Goal: Task Accomplishment & Management: Complete application form

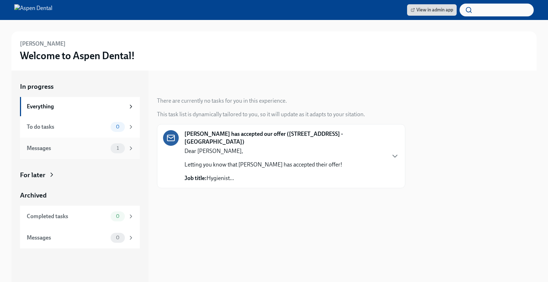
click at [89, 145] on div "Messages" at bounding box center [67, 149] width 81 height 8
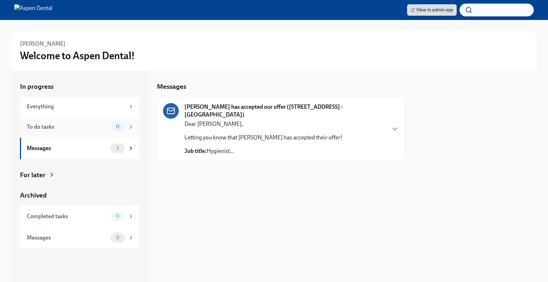
click at [92, 132] on div "To do tasks 0" at bounding box center [80, 126] width 120 height 21
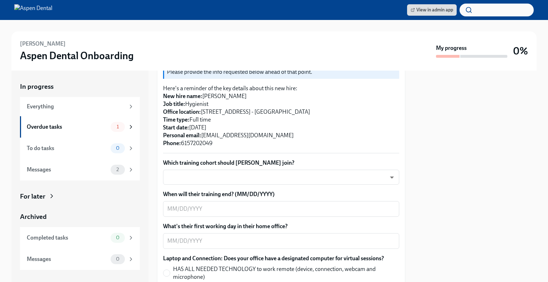
scroll to position [174, 0]
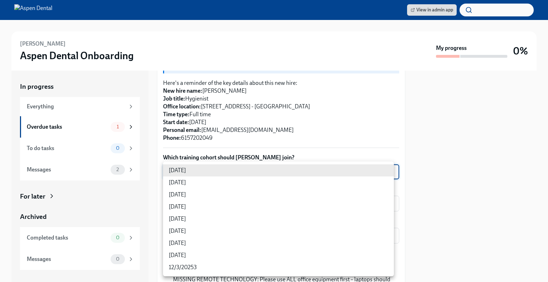
click at [282, 172] on body "View in admin app [PERSON_NAME] Aspen Dental Onboarding My progress 0% In progr…" at bounding box center [274, 141] width 548 height 282
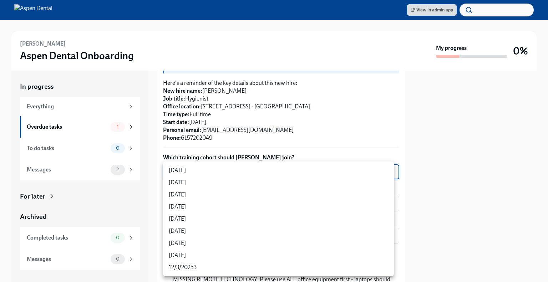
click at [262, 212] on li "[DATE]" at bounding box center [278, 207] width 231 height 12
type input "rtYPevC7n"
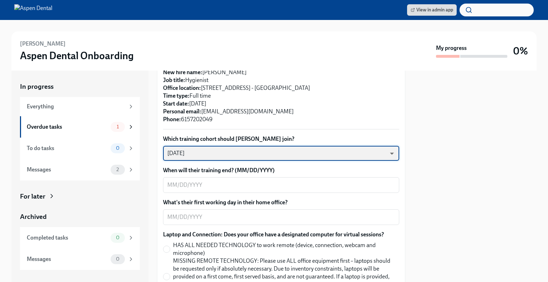
scroll to position [193, 0]
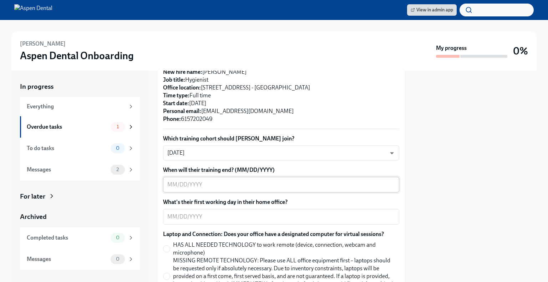
click at [263, 178] on div "x ​" at bounding box center [281, 185] width 236 height 16
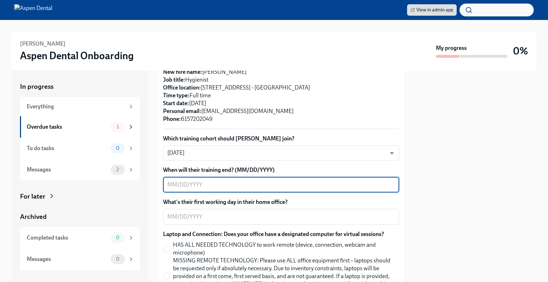
click at [364, 187] on textarea "When will their training end? (MM/DD/YYYY)" at bounding box center [281, 185] width 228 height 9
type textarea "[DATE]"
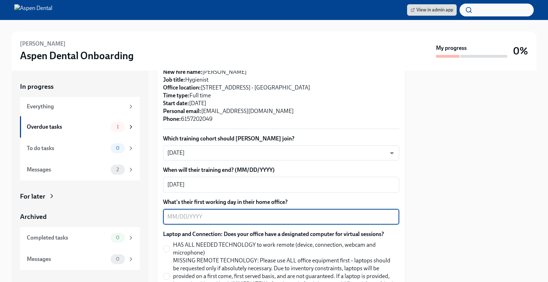
click at [316, 218] on textarea "What's their first working day in their home office?" at bounding box center [281, 217] width 228 height 9
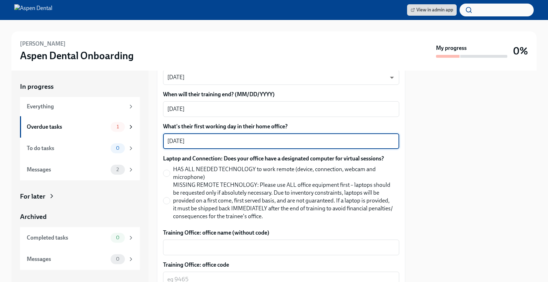
scroll to position [278, 0]
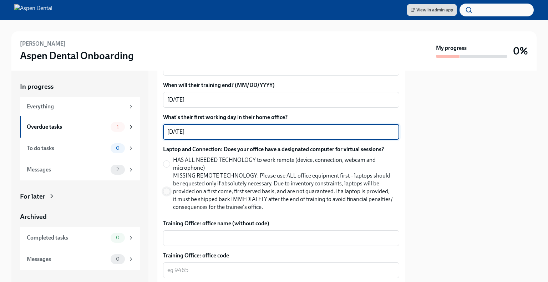
type textarea "[DATE]"
click at [168, 191] on input "MISSING REMOTE TECHNOLOGY: Please use ALL office equipment first – laptops shou…" at bounding box center [166, 191] width 6 height 6
radio input "true"
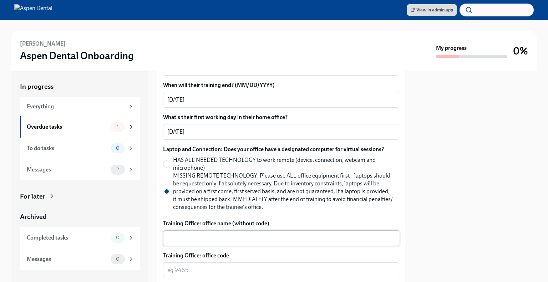
click at [215, 232] on div "x ​" at bounding box center [281, 239] width 236 height 16
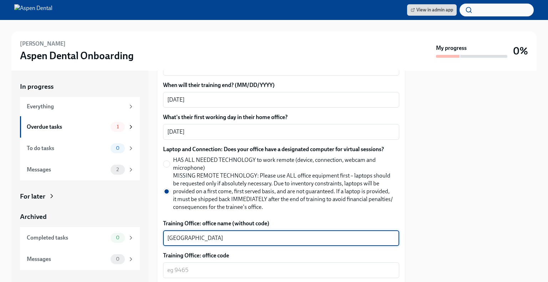
type textarea "[GEOGRAPHIC_DATA]"
click at [246, 266] on textarea "Training Office: office code" at bounding box center [281, 270] width 228 height 9
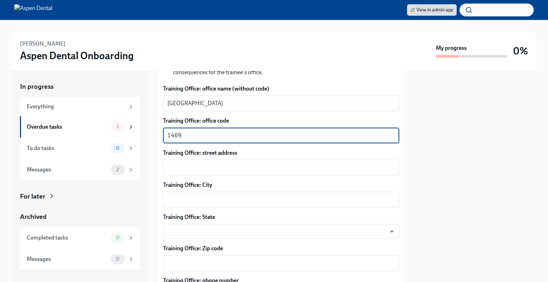
scroll to position [413, 0]
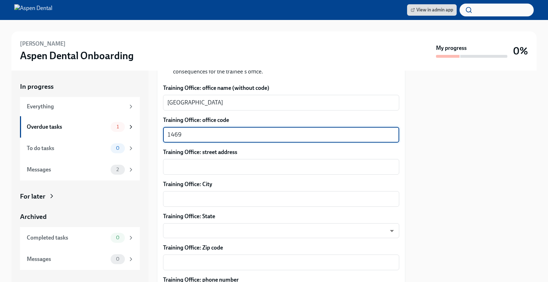
type textarea "1469"
click at [326, 168] on textarea "Training Office: street address" at bounding box center [281, 167] width 228 height 9
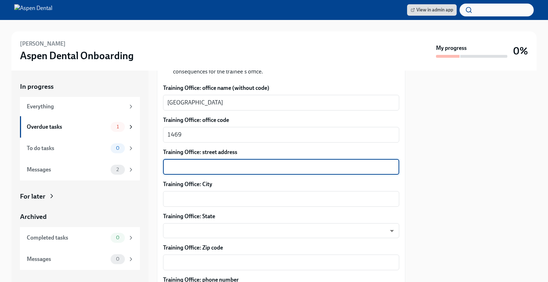
paste textarea "[STREET_ADDRESS]"
type textarea "[STREET_ADDRESS]"
click at [296, 201] on textarea "Training Office: City" at bounding box center [281, 199] width 228 height 9
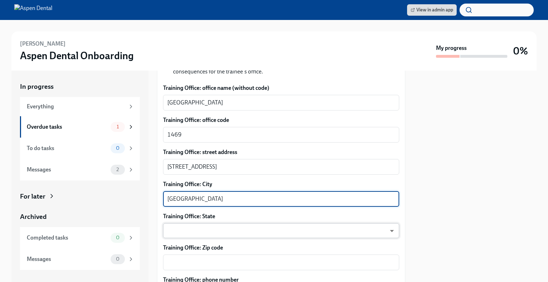
type textarea "[GEOGRAPHIC_DATA]"
click at [283, 227] on body "View in admin app [PERSON_NAME] Aspen Dental Onboarding My progress 0% In progr…" at bounding box center [274, 141] width 548 height 282
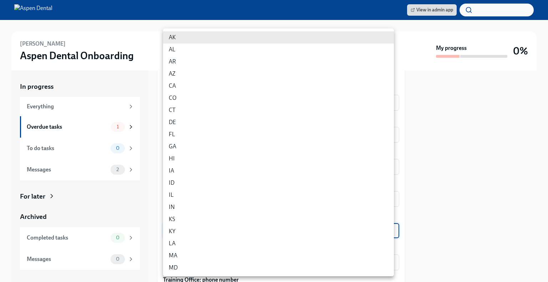
scroll to position [364, 0]
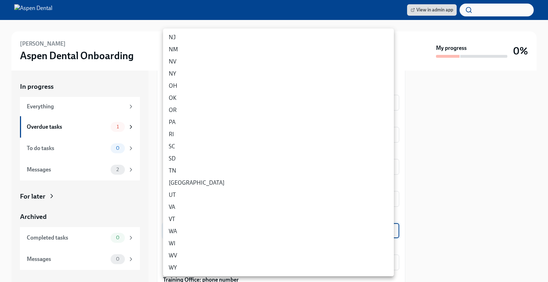
click at [303, 171] on li "TN" at bounding box center [278, 171] width 231 height 12
type input "OfPr9MNI5"
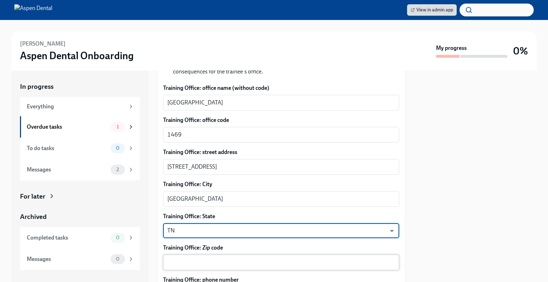
click at [258, 263] on textarea "Training Office: Zip code" at bounding box center [281, 262] width 228 height 9
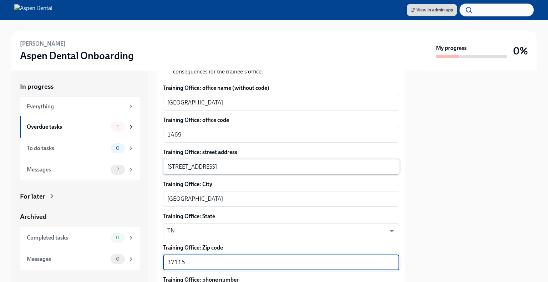
type textarea "37115"
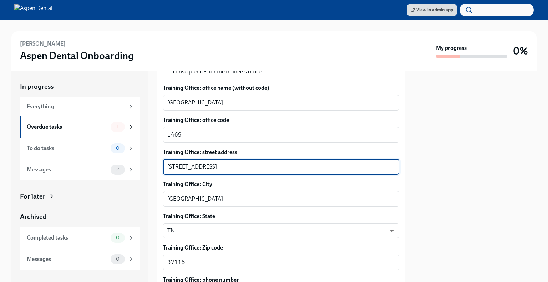
click at [277, 167] on textarea "[STREET_ADDRESS]" at bounding box center [281, 167] width 228 height 9
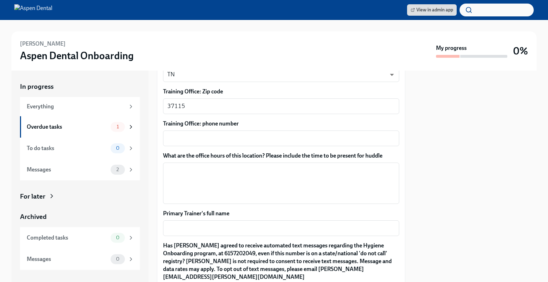
scroll to position [571, 0]
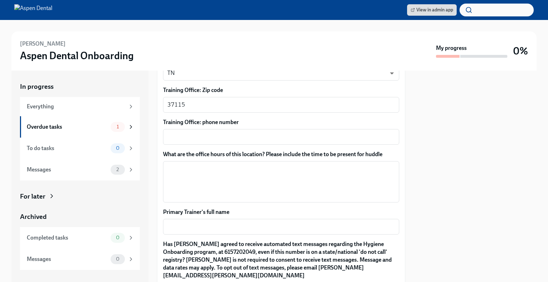
type textarea "[STREET_ADDRESS]"
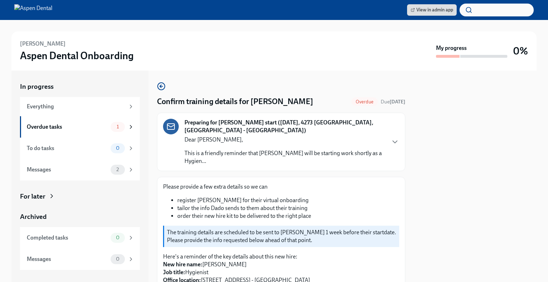
scroll to position [178, 0]
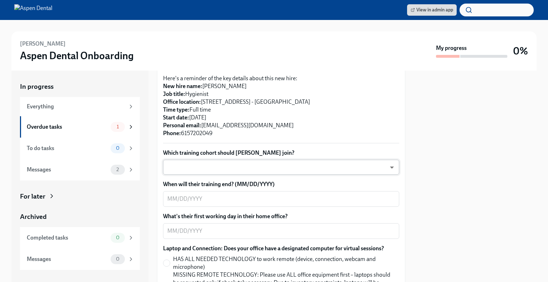
click at [251, 165] on body "View in admin app [PERSON_NAME] Aspen Dental Onboarding My progress 0% In progr…" at bounding box center [274, 141] width 548 height 282
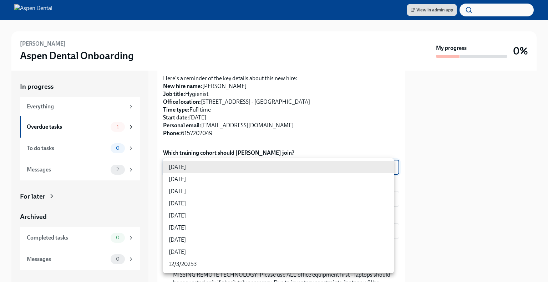
click at [214, 202] on li "[DATE]" at bounding box center [278, 204] width 231 height 12
type input "rtYPevC7n"
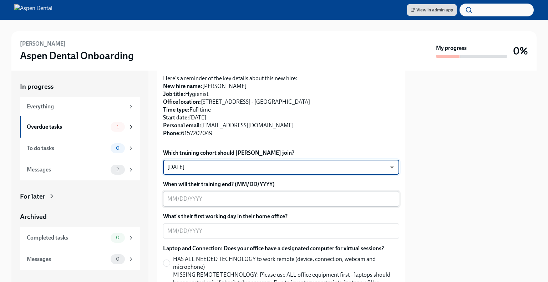
click at [214, 202] on textarea "When will their training end? (MM/DD/YYYY)" at bounding box center [281, 199] width 228 height 9
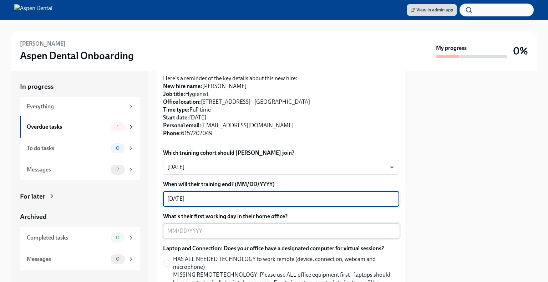
type textarea "[DATE]"
click at [215, 230] on textarea "What's their first working day in their home office?" at bounding box center [281, 231] width 228 height 9
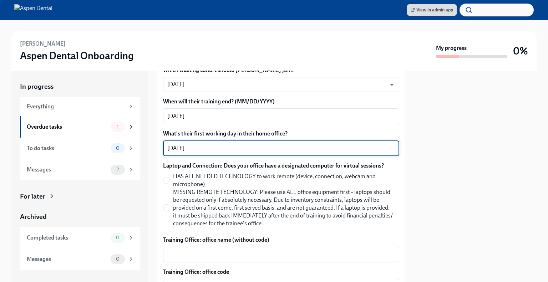
scroll to position [357, 0]
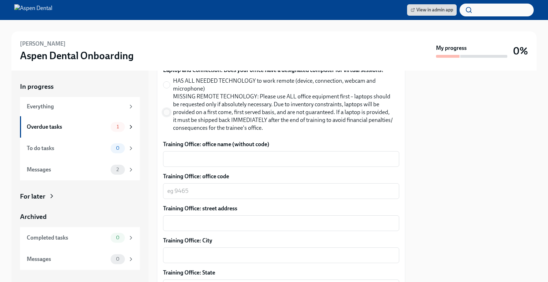
type textarea "[DATE]"
click at [165, 113] on input "MISSING REMOTE TECHNOLOGY: Please use ALL office equipment first – laptops shou…" at bounding box center [166, 112] width 6 height 6
radio input "true"
click at [192, 162] on textarea "Training Office: office name (without code)" at bounding box center [281, 159] width 228 height 9
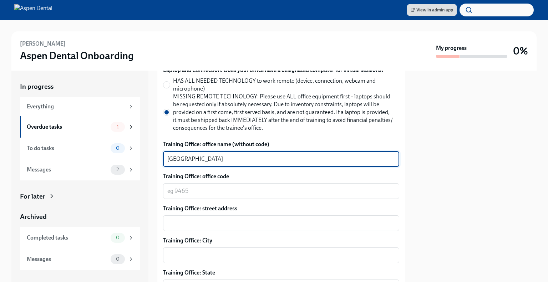
type textarea "[GEOGRAPHIC_DATA]"
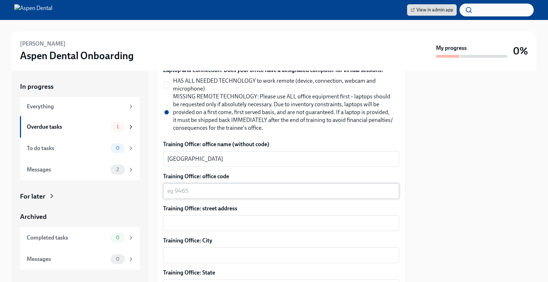
click at [222, 196] on div "x ​" at bounding box center [281, 191] width 236 height 16
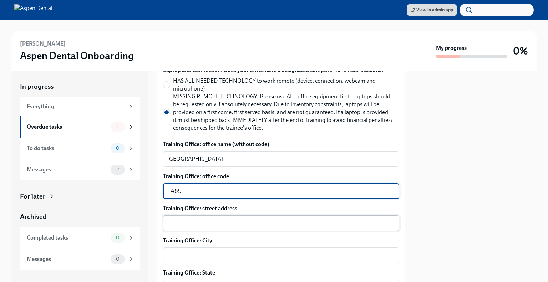
type textarea "1469"
click at [228, 222] on textarea "Training Office: street address" at bounding box center [281, 223] width 228 height 9
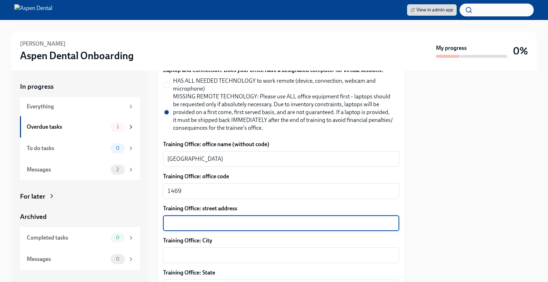
paste textarea "[STREET_ADDRESS]"
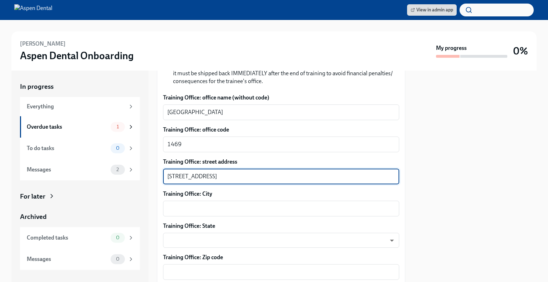
scroll to position [428, 0]
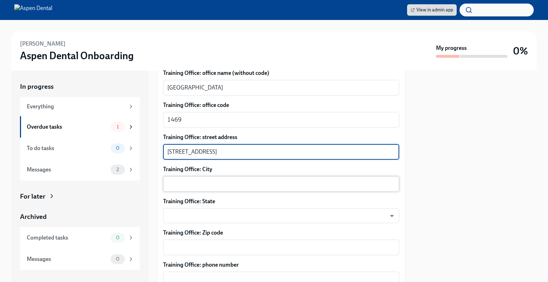
type textarea "[STREET_ADDRESS]"
click at [237, 181] on textarea "Training Office: City" at bounding box center [281, 184] width 228 height 9
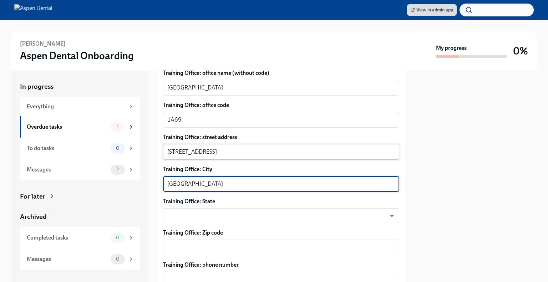
type textarea "[GEOGRAPHIC_DATA]"
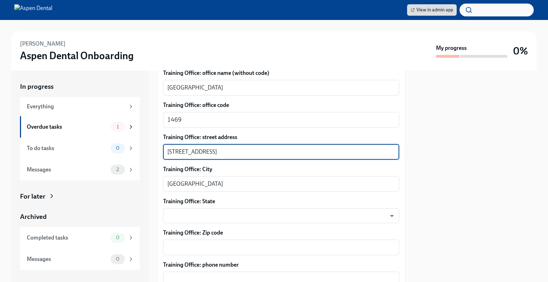
drag, startPoint x: 272, startPoint y: 152, endPoint x: 254, endPoint y: 152, distance: 17.8
click at [254, 152] on textarea "[STREET_ADDRESS]" at bounding box center [281, 152] width 228 height 9
click at [214, 242] on div "x ​" at bounding box center [281, 248] width 236 height 16
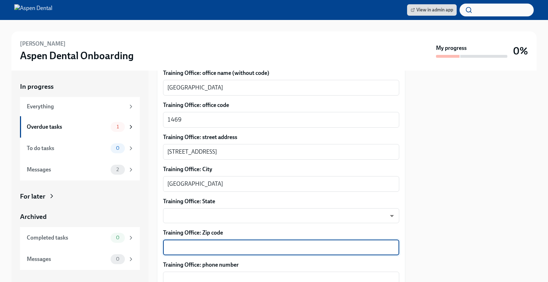
paste textarea "37115"
type textarea "37115"
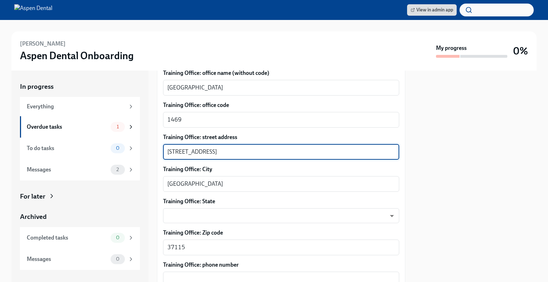
drag, startPoint x: 280, startPoint y: 151, endPoint x: 218, endPoint y: 155, distance: 61.6
click at [218, 155] on textarea "[STREET_ADDRESS]" at bounding box center [281, 152] width 228 height 9
type textarea "[STREET_ADDRESS]"
click at [205, 215] on body "View in admin app [PERSON_NAME] Aspen Dental Onboarding My progress 0% In progr…" at bounding box center [274, 141] width 548 height 282
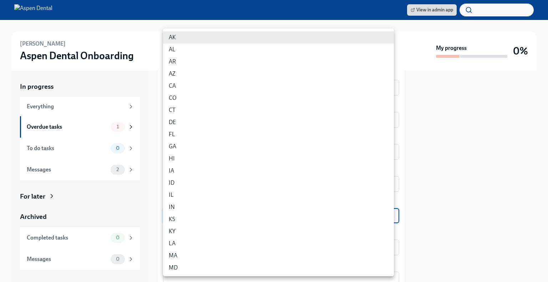
scroll to position [364, 0]
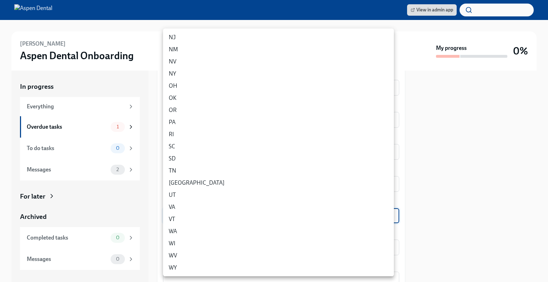
click at [190, 170] on li "TN" at bounding box center [278, 171] width 231 height 12
type input "OfPr9MNI5"
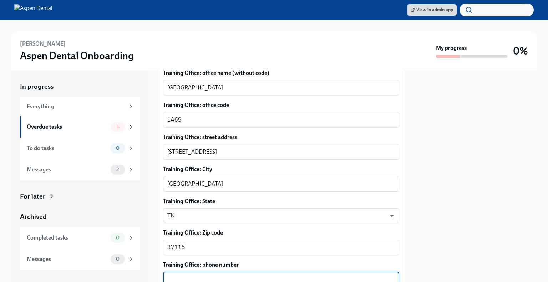
click at [223, 278] on textarea "Training Office: phone number" at bounding box center [281, 280] width 228 height 9
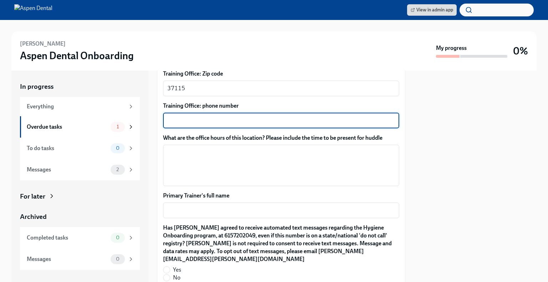
scroll to position [607, 0]
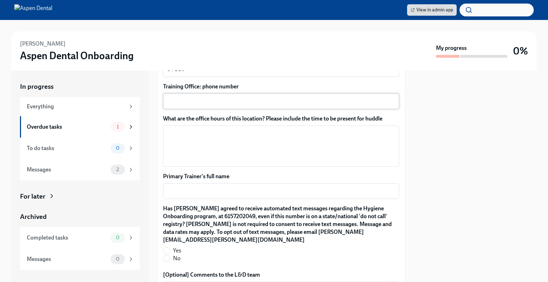
drag, startPoint x: 217, startPoint y: 96, endPoint x: 196, endPoint y: 105, distance: 22.9
click at [196, 105] on textarea "Training Office: phone number" at bounding box center [281, 101] width 228 height 9
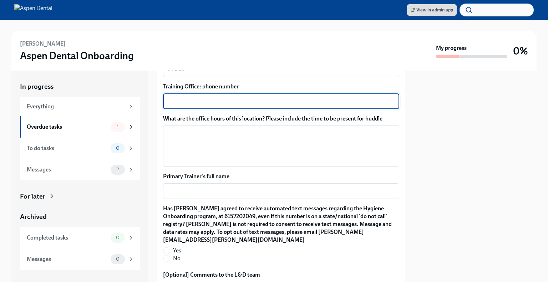
paste textarea "[PHONE_NUMBER]"
type textarea "[PHONE_NUMBER]"
click at [202, 135] on textarea "What are the office hours of this location? Please include the time to be prese…" at bounding box center [281, 146] width 228 height 34
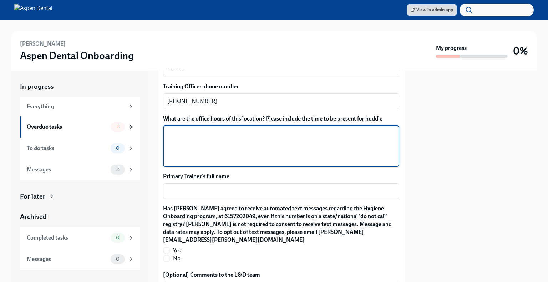
click at [204, 133] on textarea "What are the office hours of this location? Please include the time to be prese…" at bounding box center [281, 146] width 228 height 34
paste textarea "Training Office hours: M-Tr 7:30-5:00 [DATE] 7:30-1:30"
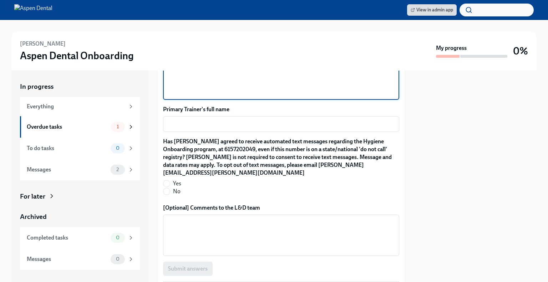
scroll to position [678, 0]
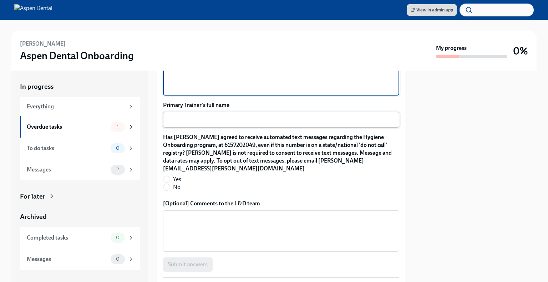
type textarea "Training Office hours: M-Tr 7:30-5:00 [DATE] 7:30-1:30"
click at [236, 122] on textarea "Primary Trainer's full name" at bounding box center [281, 120] width 228 height 9
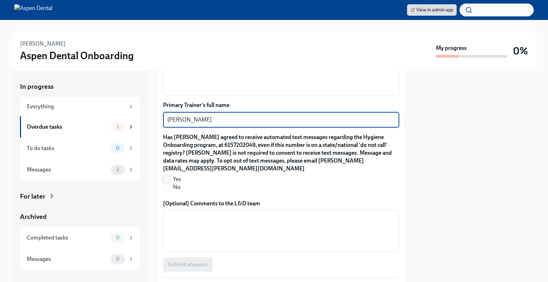
type textarea "[PERSON_NAME]"
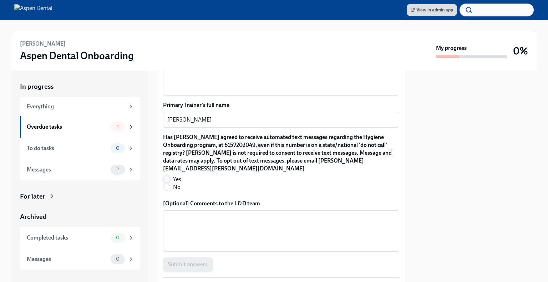
click at [167, 176] on input "Yes" at bounding box center [166, 179] width 6 height 6
radio input "true"
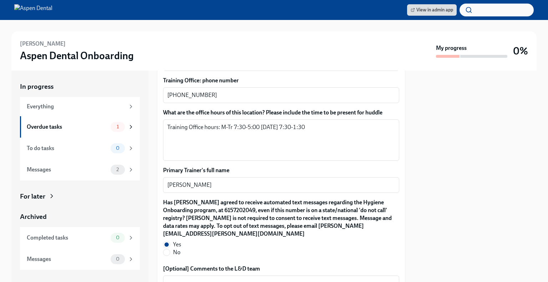
scroll to position [724, 0]
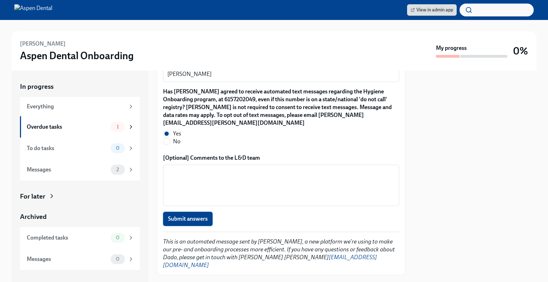
click at [204, 216] on span "Submit answers" at bounding box center [188, 219] width 40 height 7
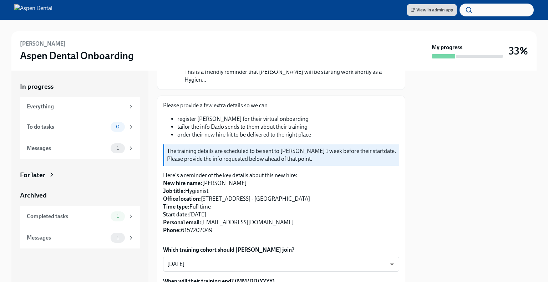
scroll to position [0, 0]
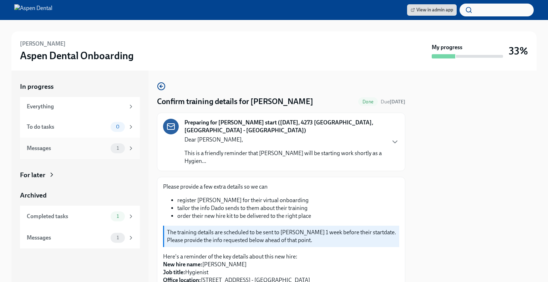
click at [97, 148] on div "Messages" at bounding box center [67, 149] width 81 height 8
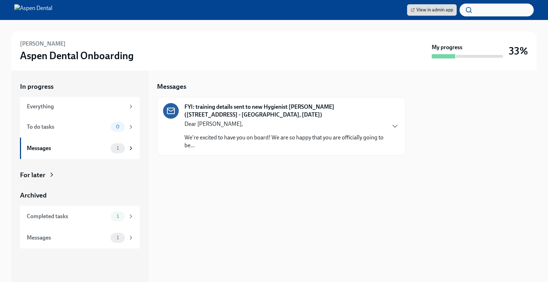
click at [322, 136] on p "We're excited to have you on board! We are so happy that you are officially goi…" at bounding box center [285, 142] width 201 height 16
